Goal: Task Accomplishment & Management: Use online tool/utility

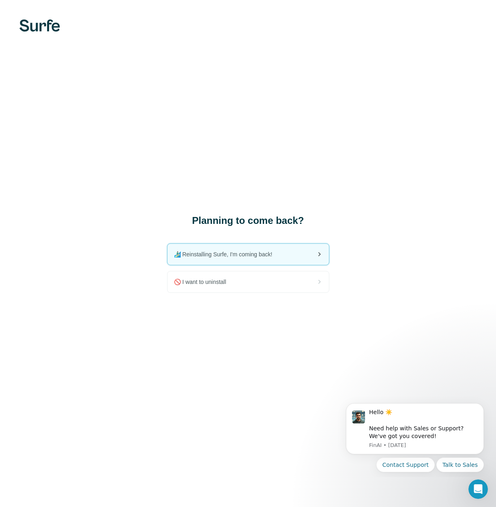
click at [246, 254] on span "🏄🏻‍♂️ Reinstalling Surfe, I'm coming back!" at bounding box center [226, 254] width 105 height 8
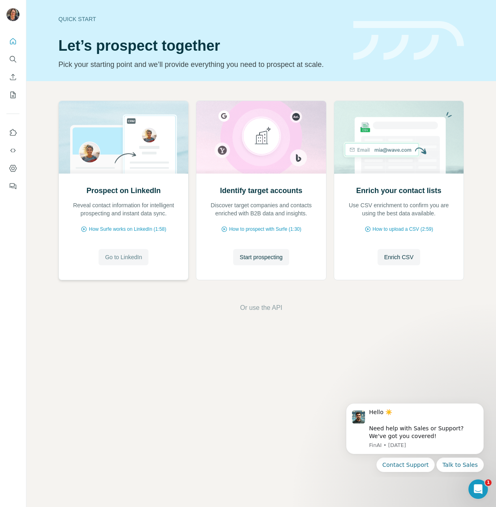
click at [126, 259] on span "Go to LinkedIn" at bounding box center [123, 257] width 37 height 8
